Goal: Understand process/instructions: Learn how to perform a task or action

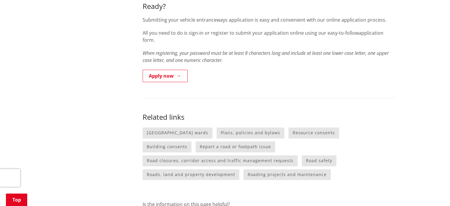
scroll to position [592, 0]
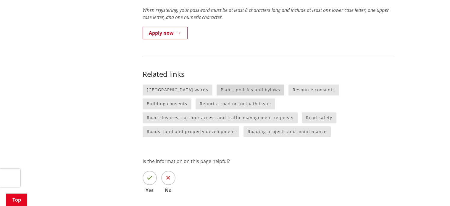
click at [231, 84] on link "Plans, policies and bylaws" at bounding box center [251, 89] width 68 height 11
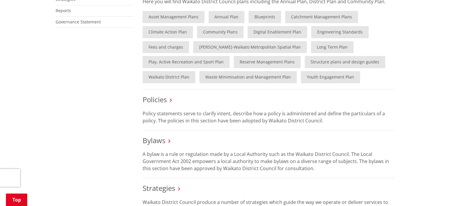
scroll to position [177, 0]
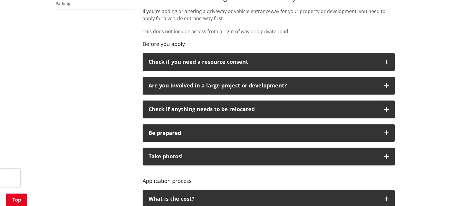
scroll to position [266, 0]
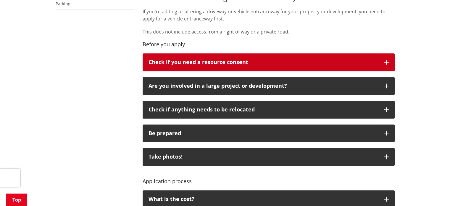
click at [219, 59] on p "Check if you need a resource consent" at bounding box center [264, 62] width 230 height 6
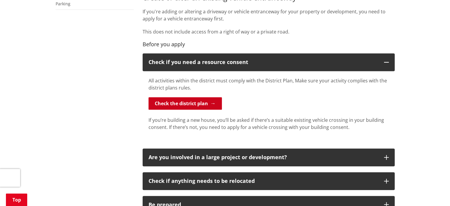
click at [187, 103] on link "Check the district plan" at bounding box center [185, 103] width 73 height 12
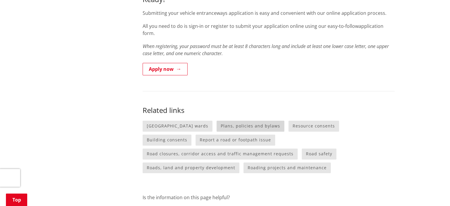
scroll to position [562, 0]
